Goal: Task Accomplishment & Management: Complete application form

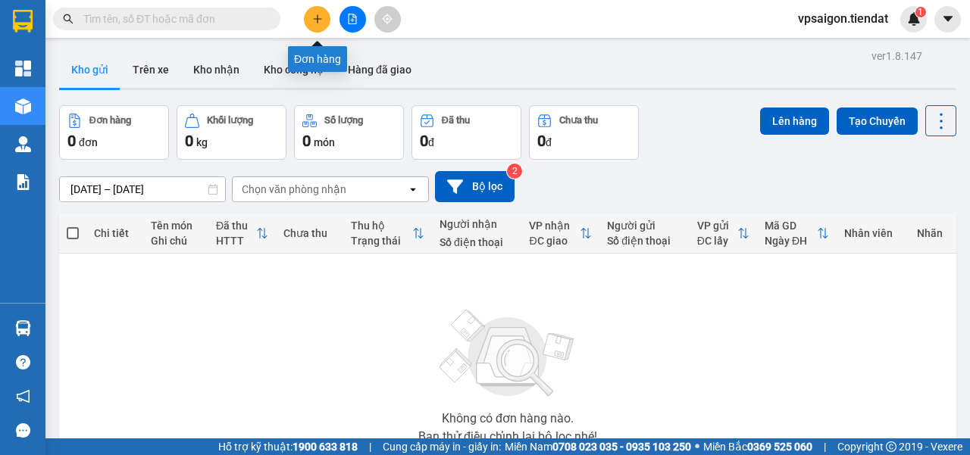
click at [318, 18] on icon "plus" at bounding box center [317, 19] width 11 height 11
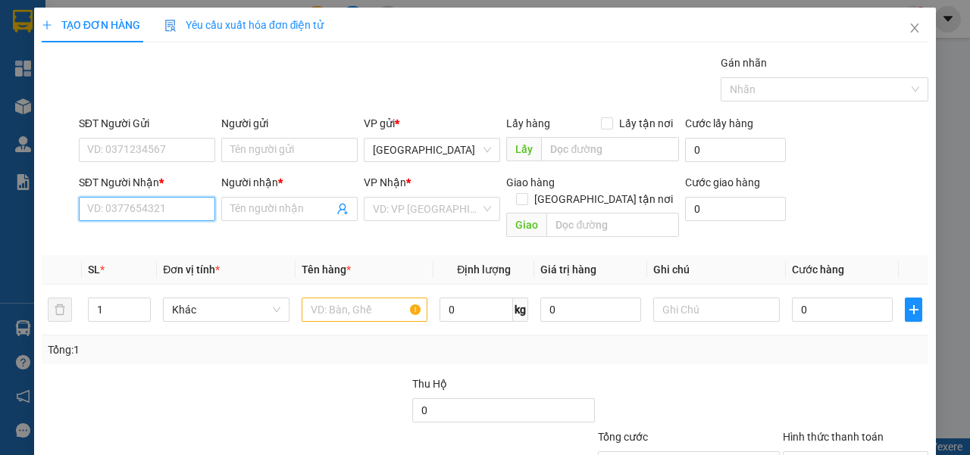
click at [141, 212] on input "SĐT Người Nhận *" at bounding box center [147, 209] width 136 height 24
type input "0333639345"
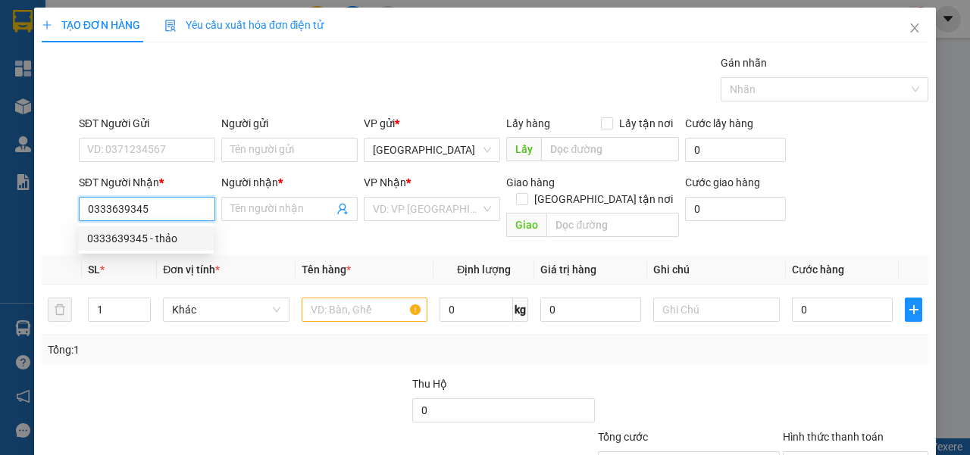
click at [173, 236] on div "0333639345 - thảo" at bounding box center [145, 238] width 117 height 17
type input "thảo"
type input "80.000"
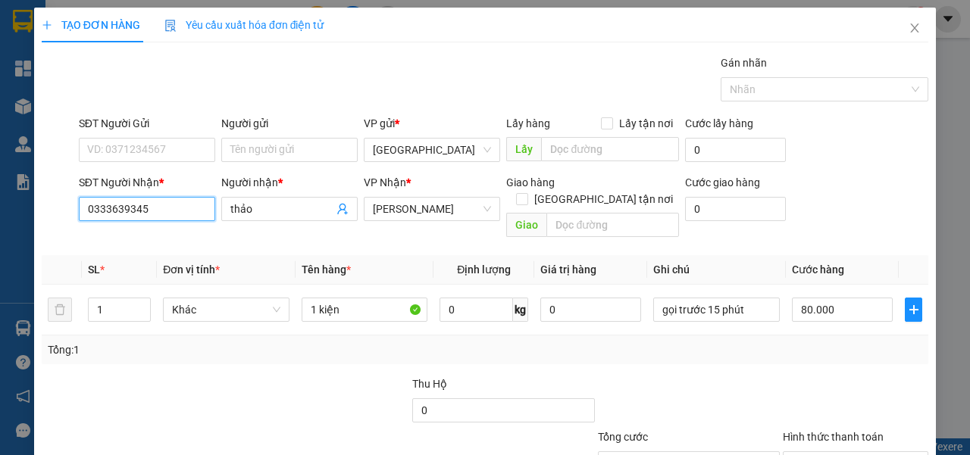
scroll to position [84, 0]
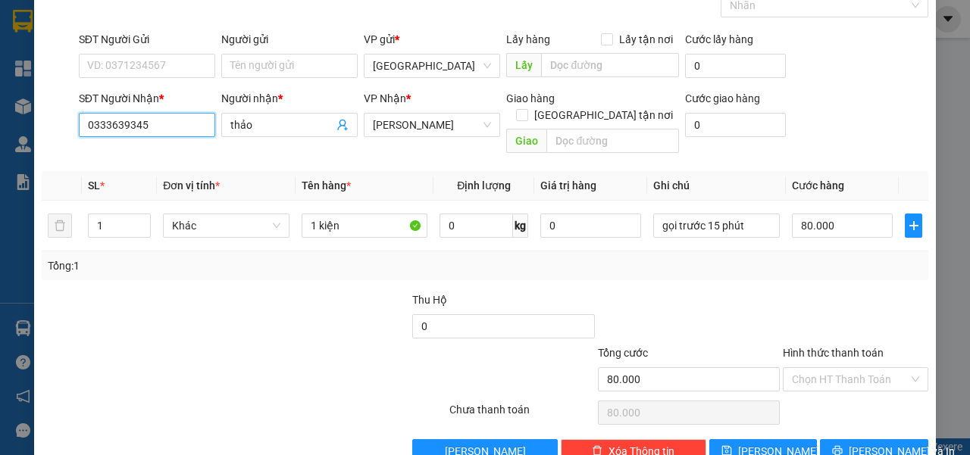
type input "0333639345"
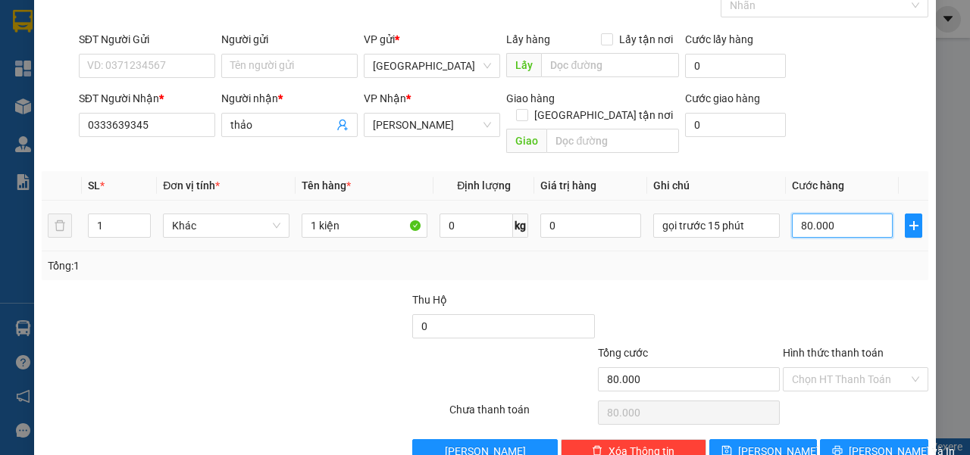
click at [832, 214] on input "80.000" at bounding box center [842, 226] width 101 height 24
type input "0"
type input "5"
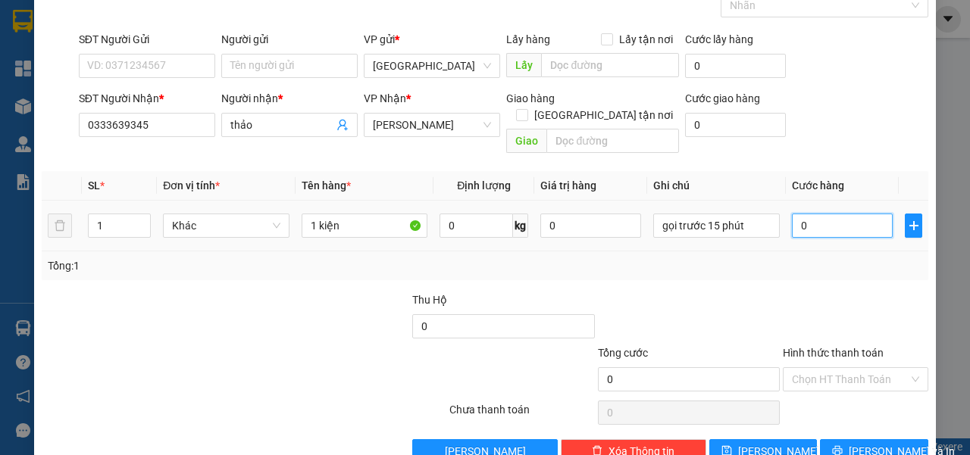
type input "5"
type input "05"
type input "50"
type input "050"
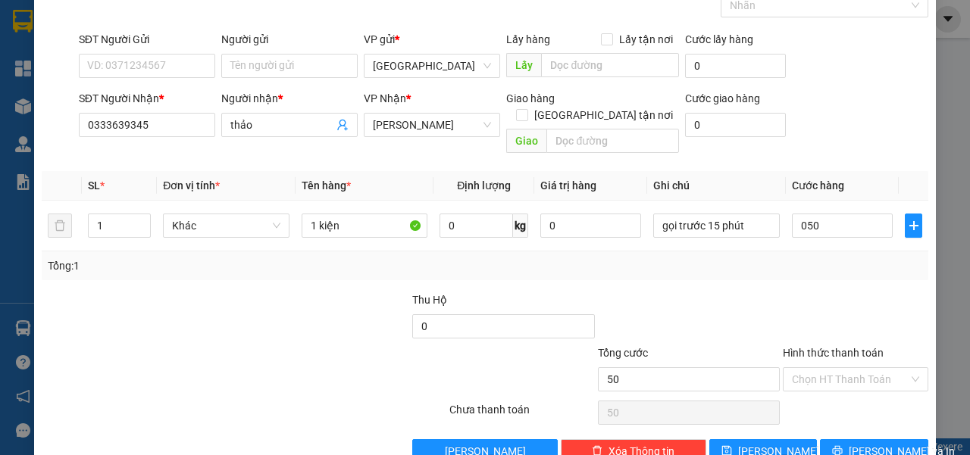
type input "50.000"
click at [789, 270] on div "Transit Pickup Surcharge Ids Transit Deliver Surcharge Ids Transit Deliver Surc…" at bounding box center [485, 216] width 886 height 493
click at [833, 368] on input "Hình thức thanh toán" at bounding box center [850, 379] width 117 height 23
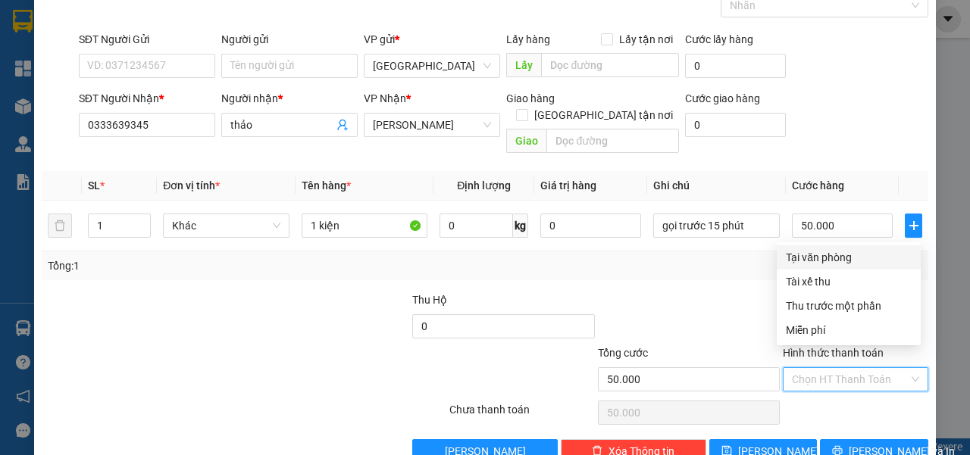
click at [815, 261] on div "Tại văn phòng" at bounding box center [849, 257] width 126 height 17
type input "0"
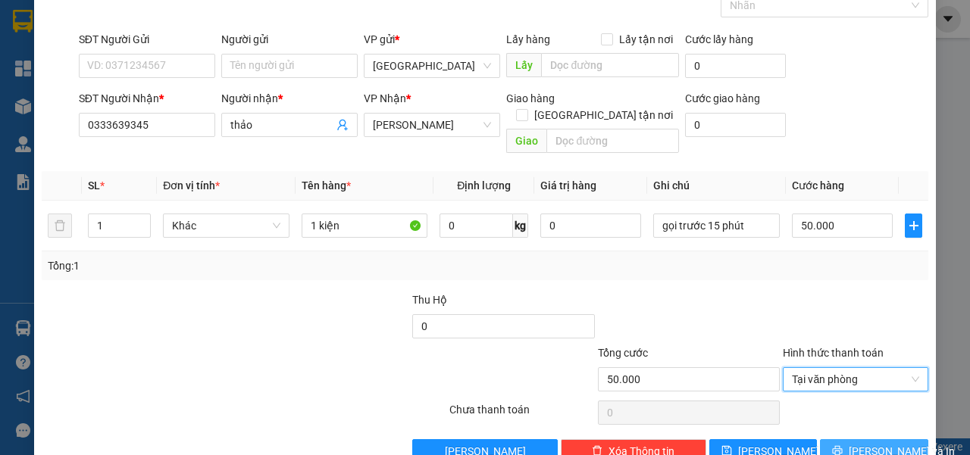
click at [867, 437] on span "[PERSON_NAME] và In" at bounding box center [902, 451] width 106 height 17
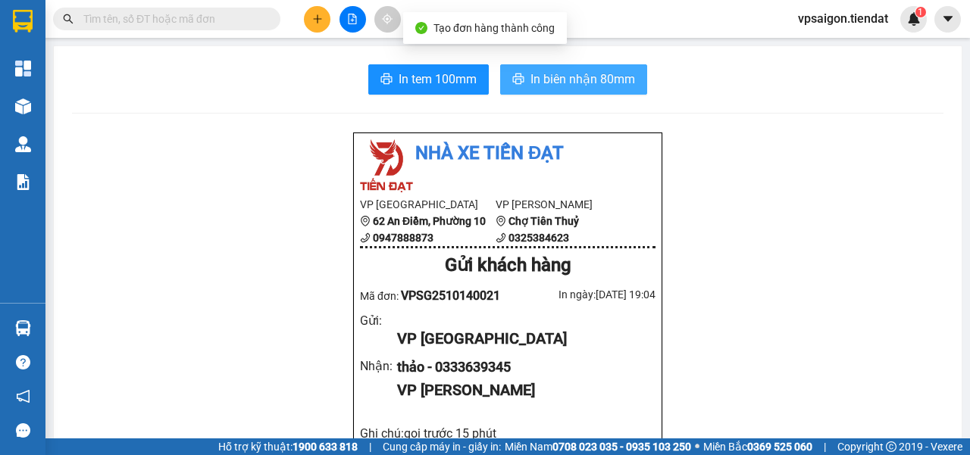
click at [548, 79] on span "In biên nhận 80mm" at bounding box center [582, 79] width 105 height 19
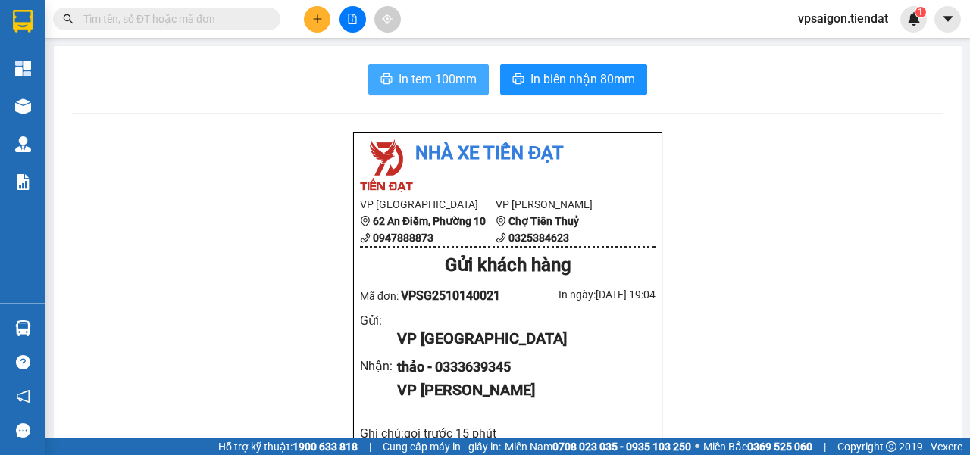
click at [442, 74] on span "In tem 100mm" at bounding box center [437, 79] width 78 height 19
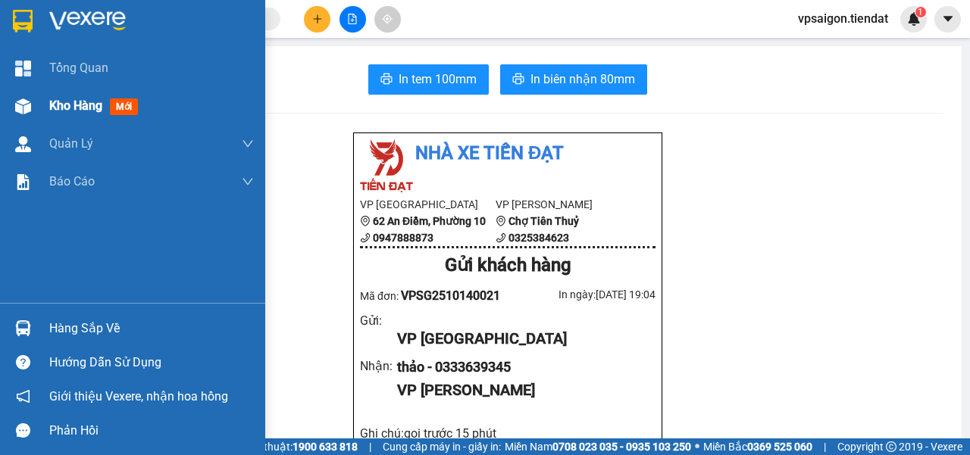
click at [68, 105] on span "Kho hàng" at bounding box center [75, 105] width 53 height 14
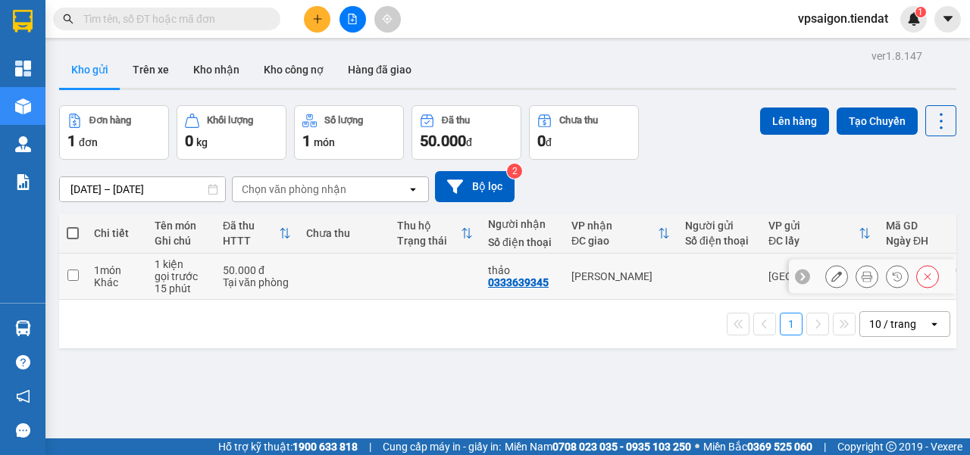
click at [535, 283] on div "0333639345" at bounding box center [518, 283] width 61 height 12
click at [534, 283] on div "0333639345" at bounding box center [518, 283] width 61 height 12
copy div "0333639345"
